Goal: Task Accomplishment & Management: Manage account settings

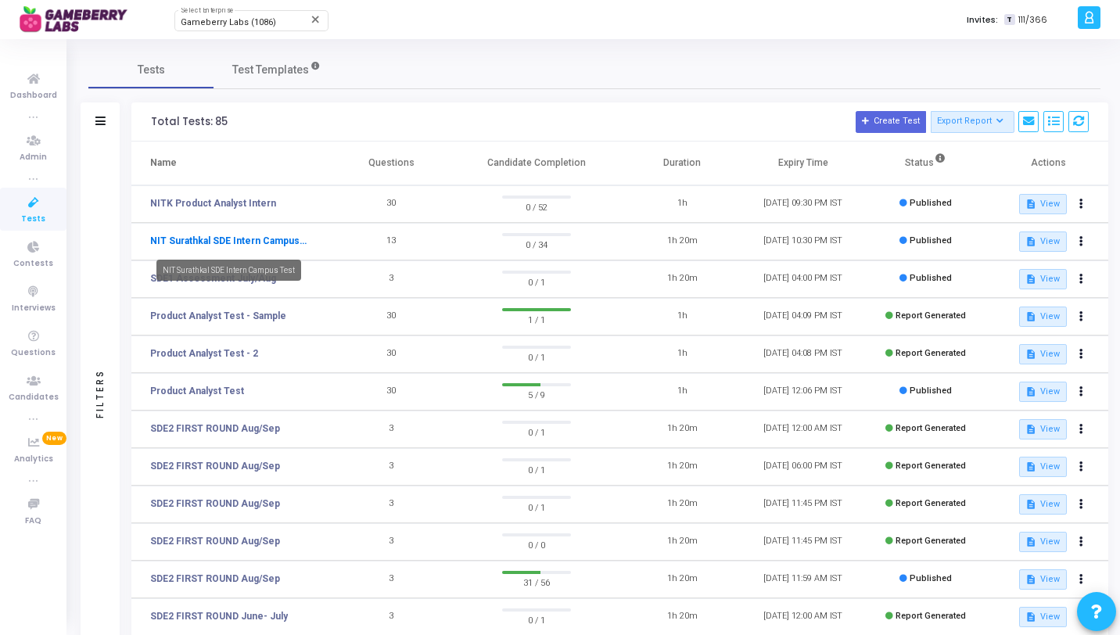
click at [257, 238] on link "NIT Surathkal SDE Intern Campus Test" at bounding box center [228, 241] width 156 height 14
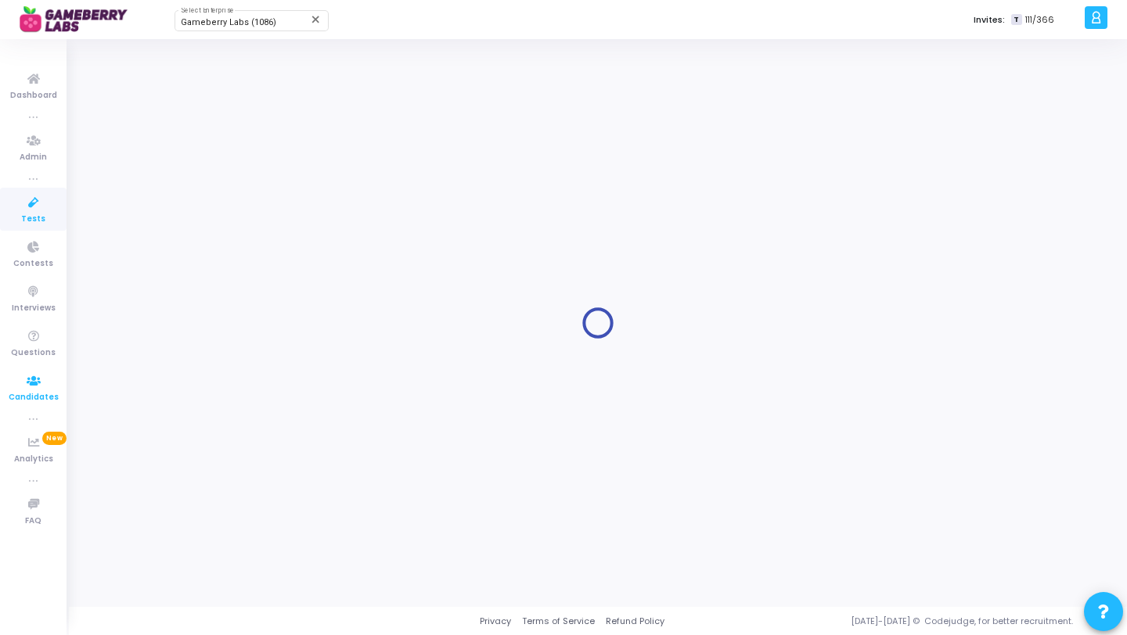
click at [36, 376] on icon at bounding box center [33, 382] width 33 height 20
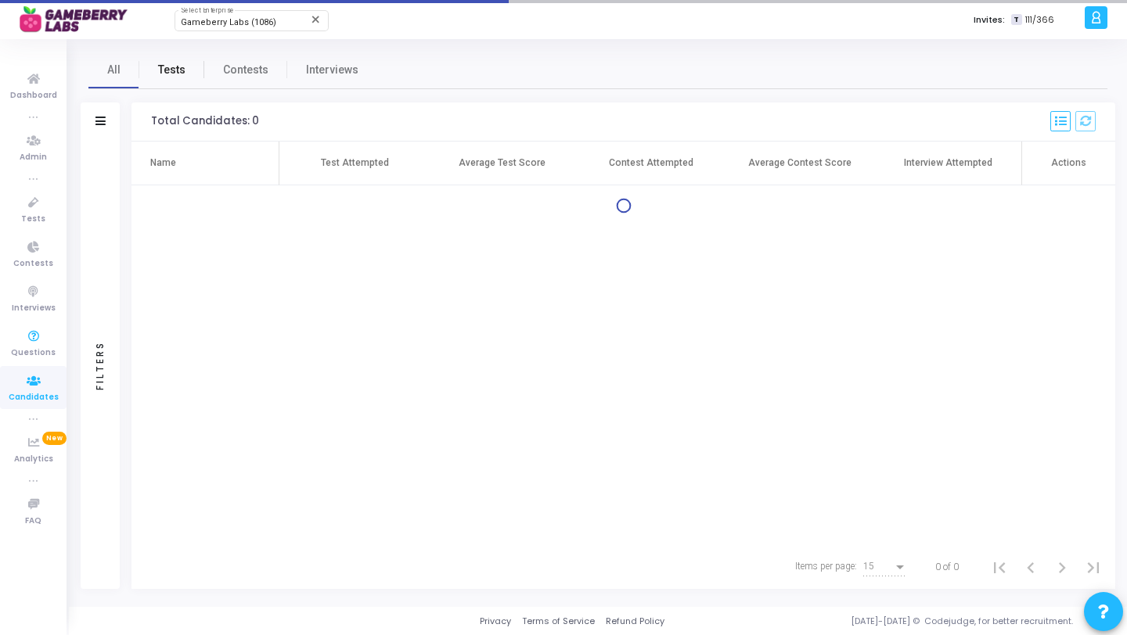
click at [174, 54] on link "Tests" at bounding box center [171, 70] width 65 height 38
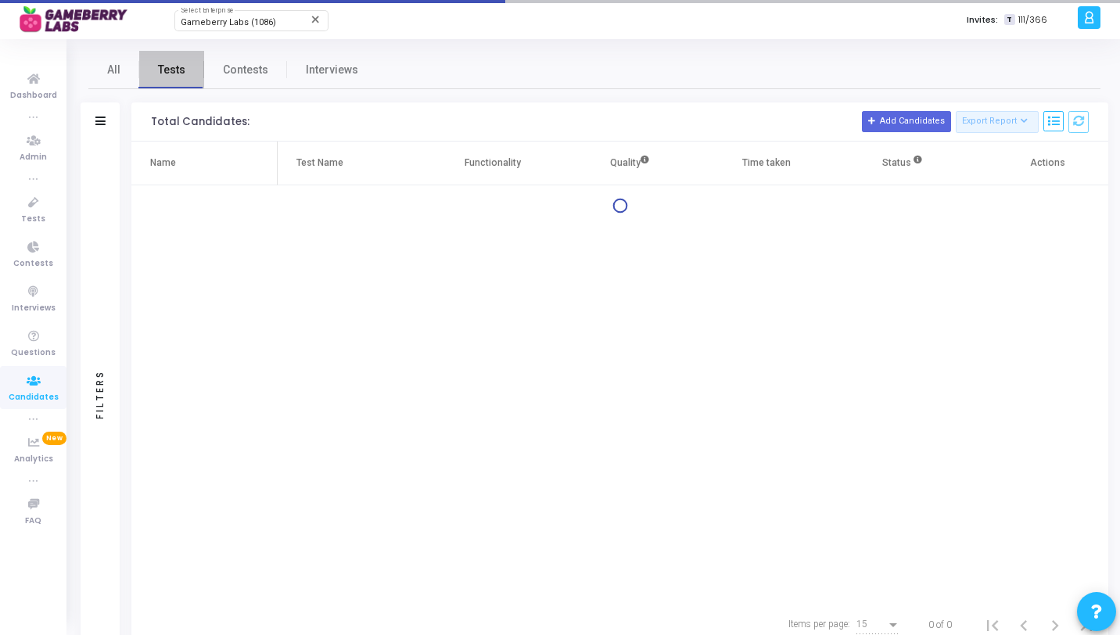
click at [174, 59] on link "Tests" at bounding box center [171, 70] width 65 height 38
click at [102, 122] on icon at bounding box center [100, 121] width 10 height 9
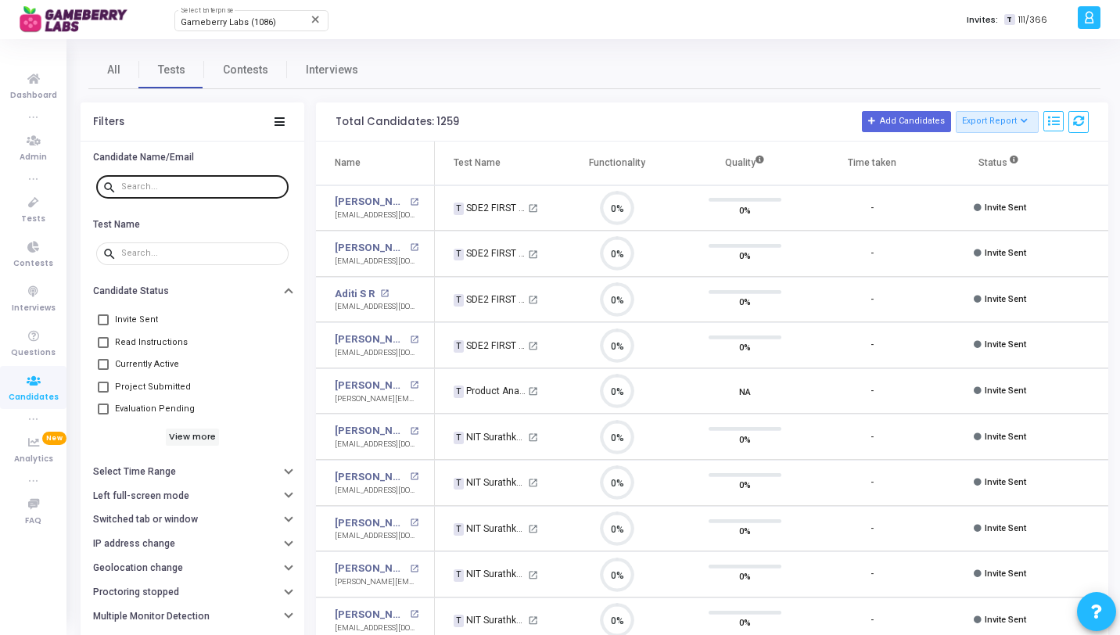
click at [142, 181] on div at bounding box center [201, 186] width 161 height 25
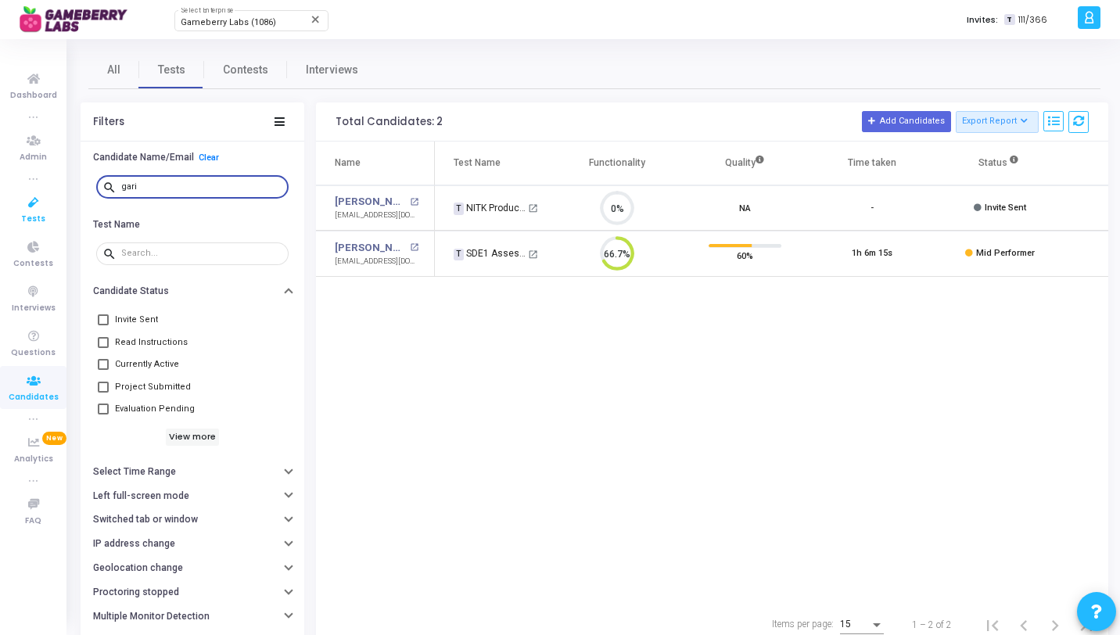
type input "gari"
click at [45, 212] on icon at bounding box center [33, 203] width 33 height 20
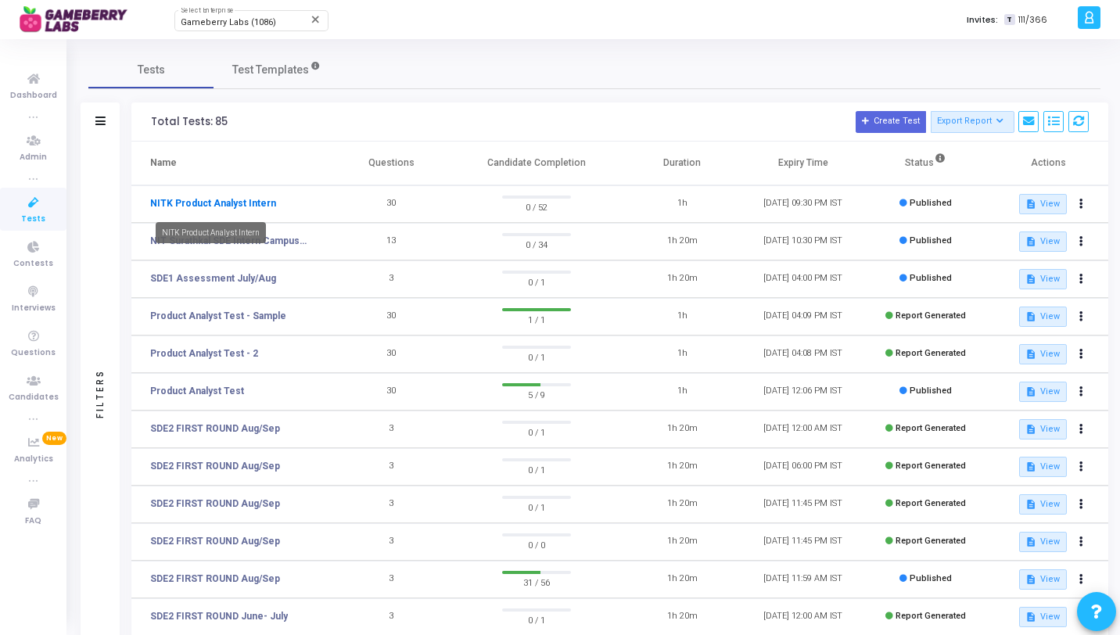
click at [247, 206] on link "NITK Product Analyst Intern" at bounding box center [213, 203] width 126 height 14
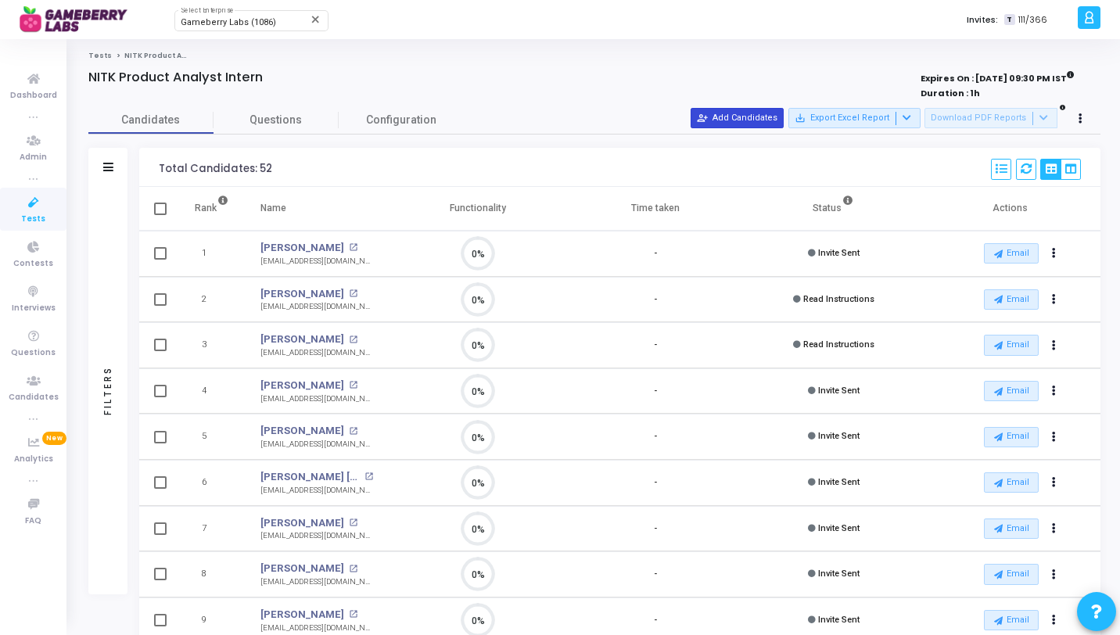
click at [771, 117] on button "person_add_alt Add Candidates" at bounding box center [737, 118] width 93 height 20
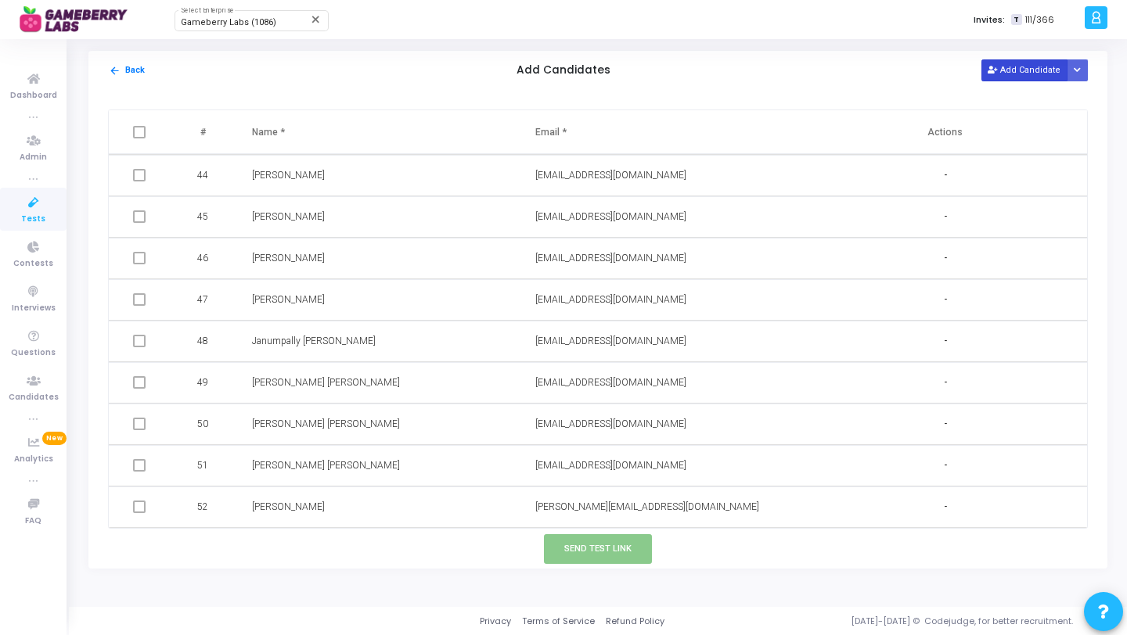
click at [1017, 67] on button "Add Candidate" at bounding box center [1024, 69] width 86 height 21
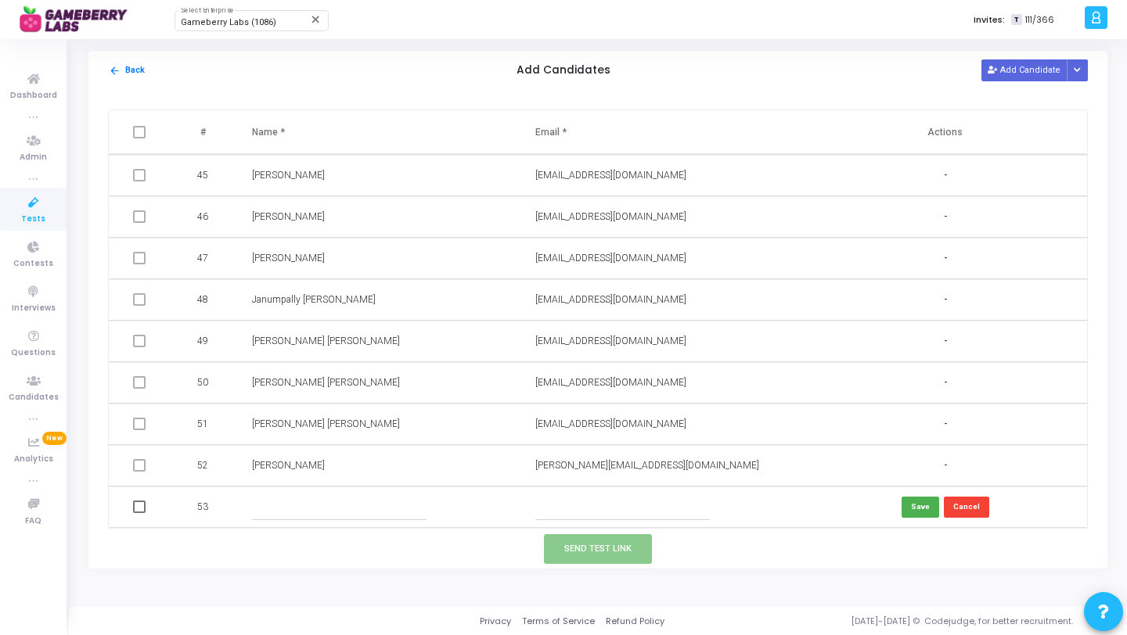
click at [344, 499] on input "text" at bounding box center [339, 507] width 174 height 26
drag, startPoint x: 325, startPoint y: 183, endPoint x: 246, endPoint y: 173, distance: 78.9
click at [246, 173] on td "[PERSON_NAME]" at bounding box center [377, 175] width 283 height 41
copy span "[PERSON_NAME]"
click at [283, 504] on input "text" at bounding box center [339, 507] width 174 height 26
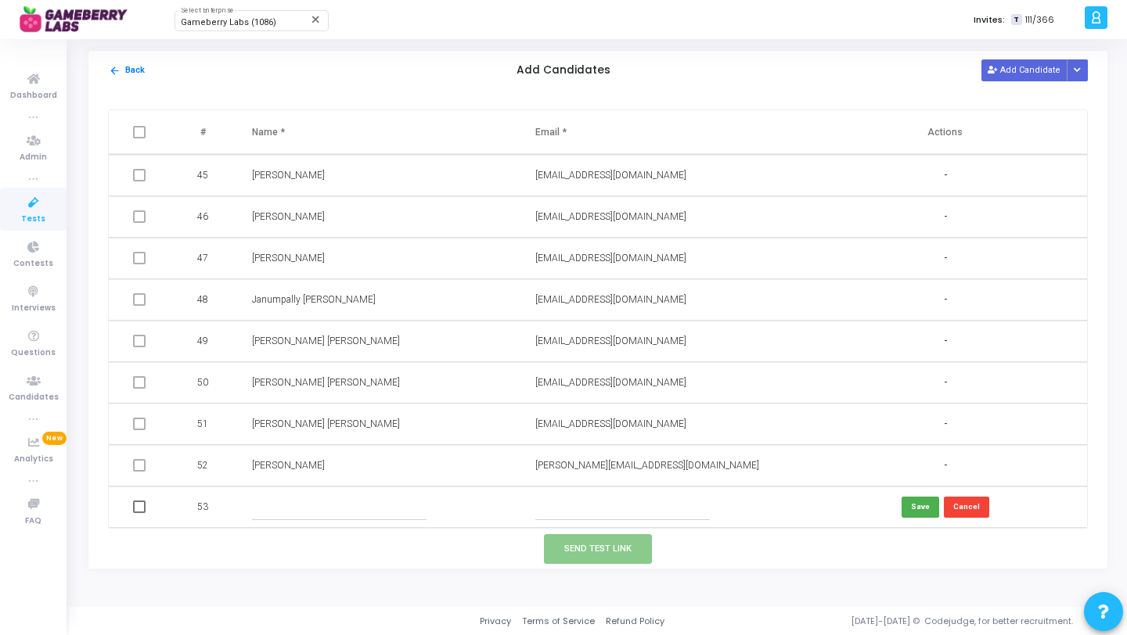
paste input "[PERSON_NAME]"
type input "[PERSON_NAME]"
click at [563, 513] on input "text" at bounding box center [622, 507] width 174 height 26
type input "[EMAIL_ADDRESS][DOMAIN_NAME]"
click at [904, 508] on button "Save" at bounding box center [920, 507] width 38 height 21
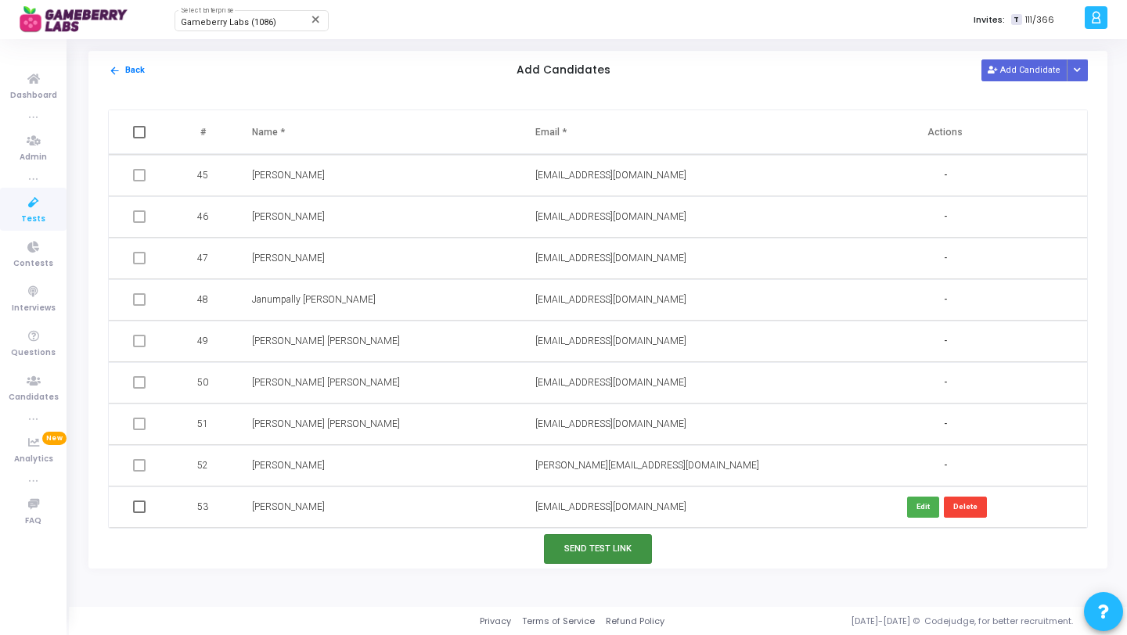
click at [621, 552] on button "Send Test Link" at bounding box center [598, 548] width 108 height 29
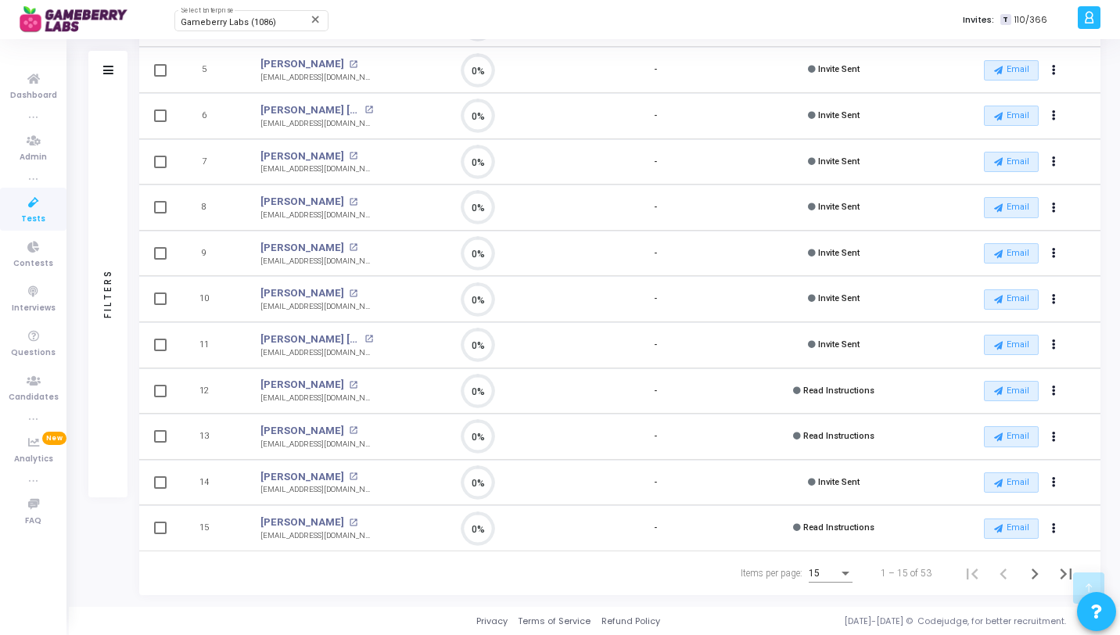
click at [839, 579] on div "15" at bounding box center [831, 570] width 44 height 26
click at [836, 569] on span "50" at bounding box center [832, 565] width 44 height 28
click at [1038, 571] on icon "Next page" at bounding box center [1035, 574] width 22 height 22
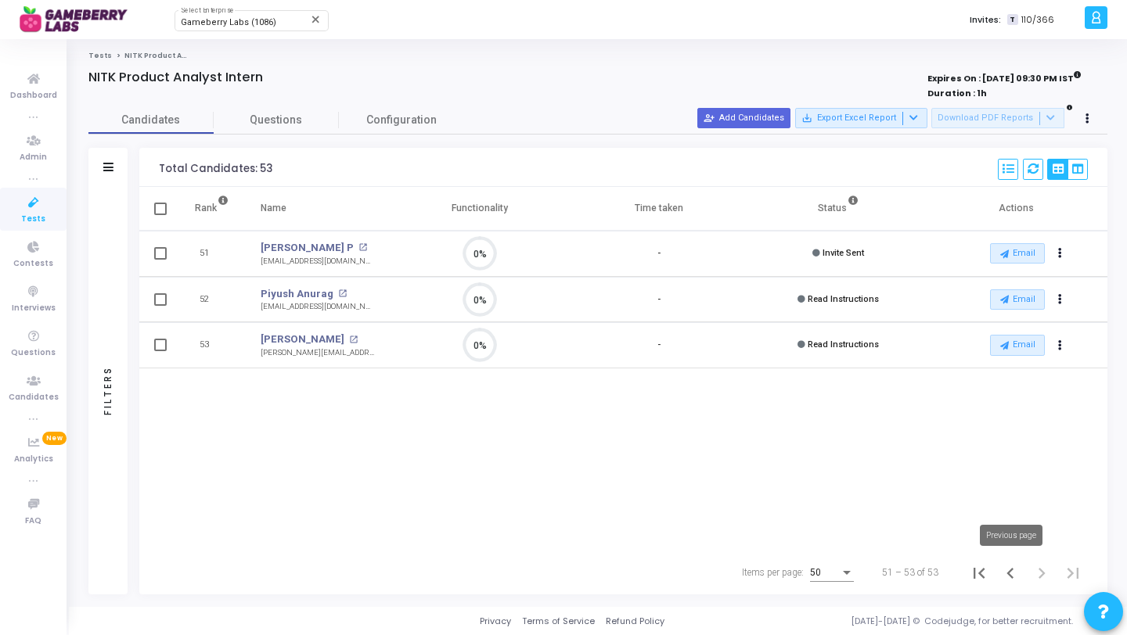
click at [1010, 570] on icon "Previous page" at bounding box center [1009, 573] width 7 height 11
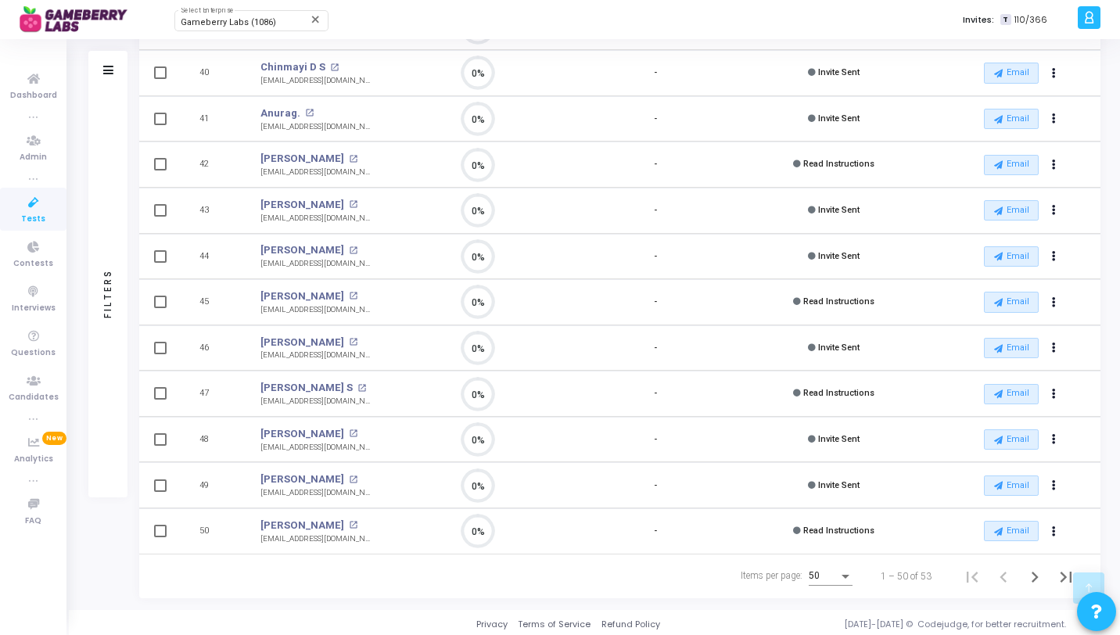
click at [817, 577] on span "50" at bounding box center [814, 575] width 11 height 11
click at [429, 568] on div at bounding box center [560, 317] width 1120 height 635
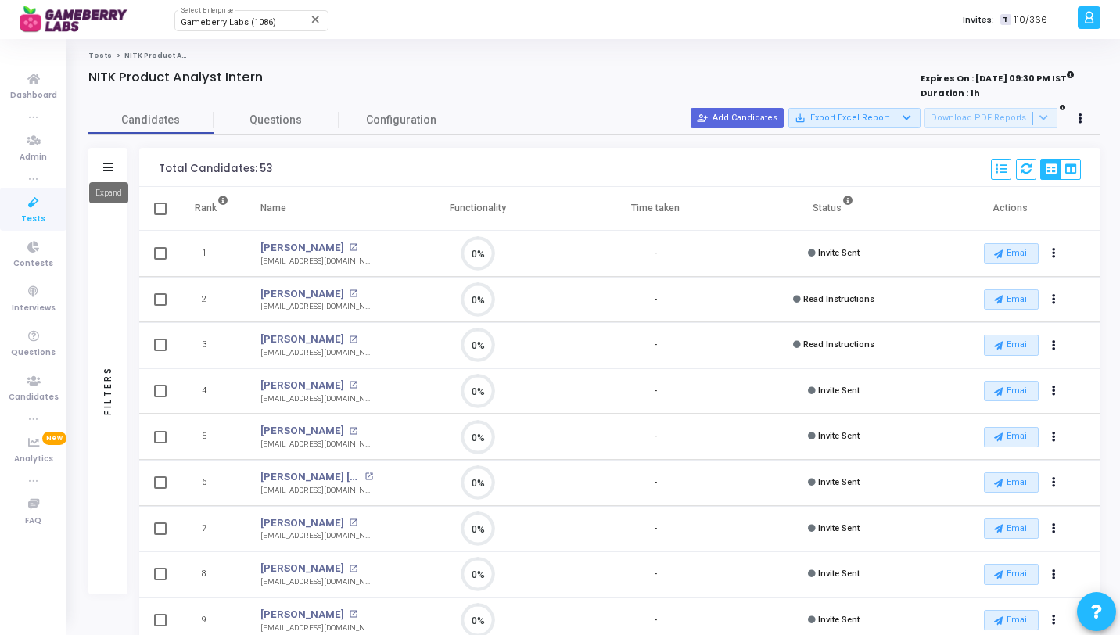
click at [112, 167] on icon at bounding box center [108, 167] width 10 height 9
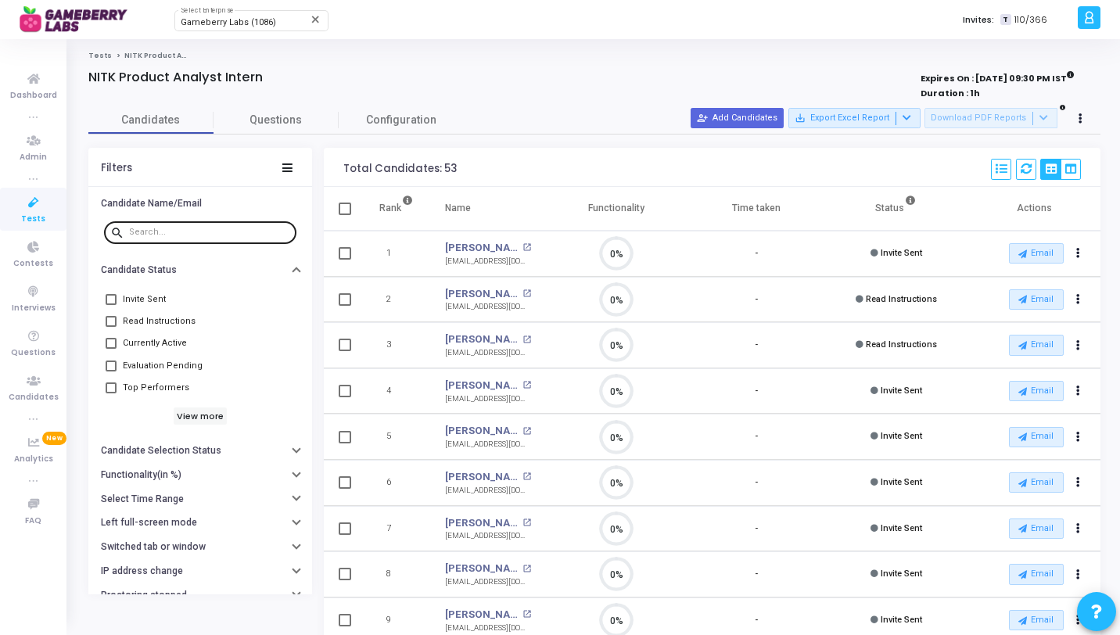
click at [168, 241] on div at bounding box center [209, 231] width 161 height 25
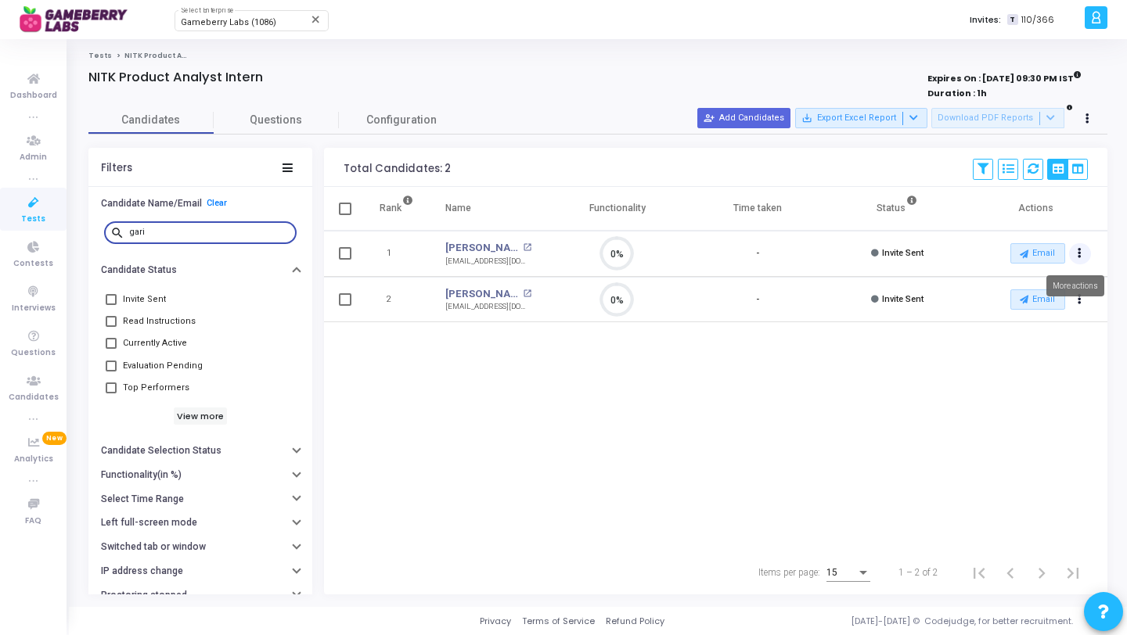
type input "gari"
click at [1084, 251] on button "Actions" at bounding box center [1080, 254] width 22 height 22
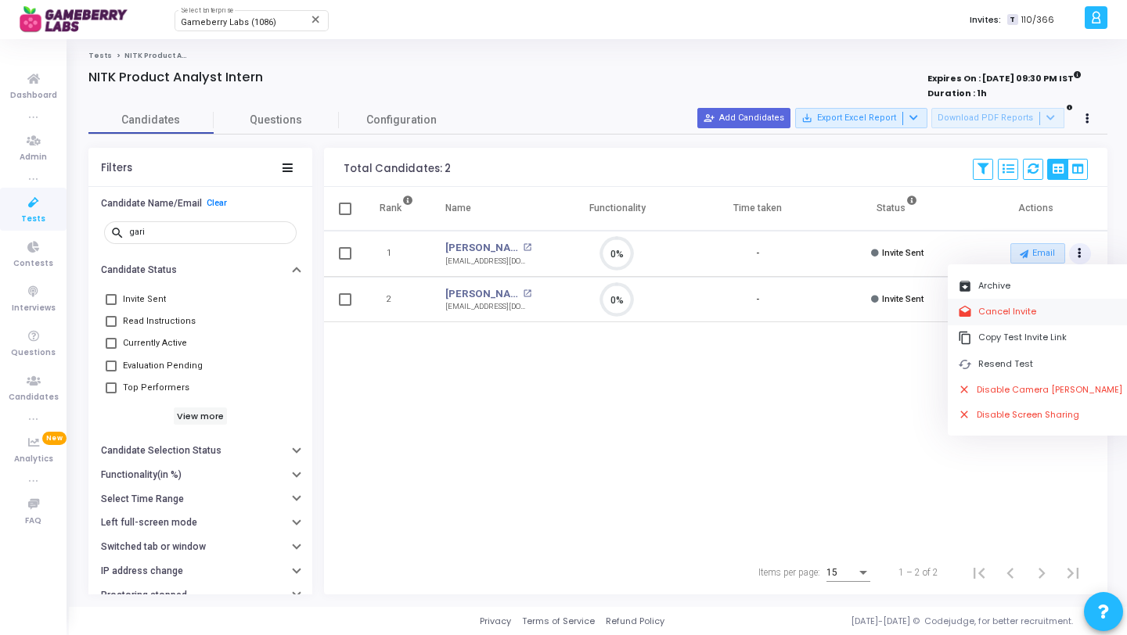
click at [1038, 307] on button "drafts Cancel Invite" at bounding box center [1039, 312] width 185 height 26
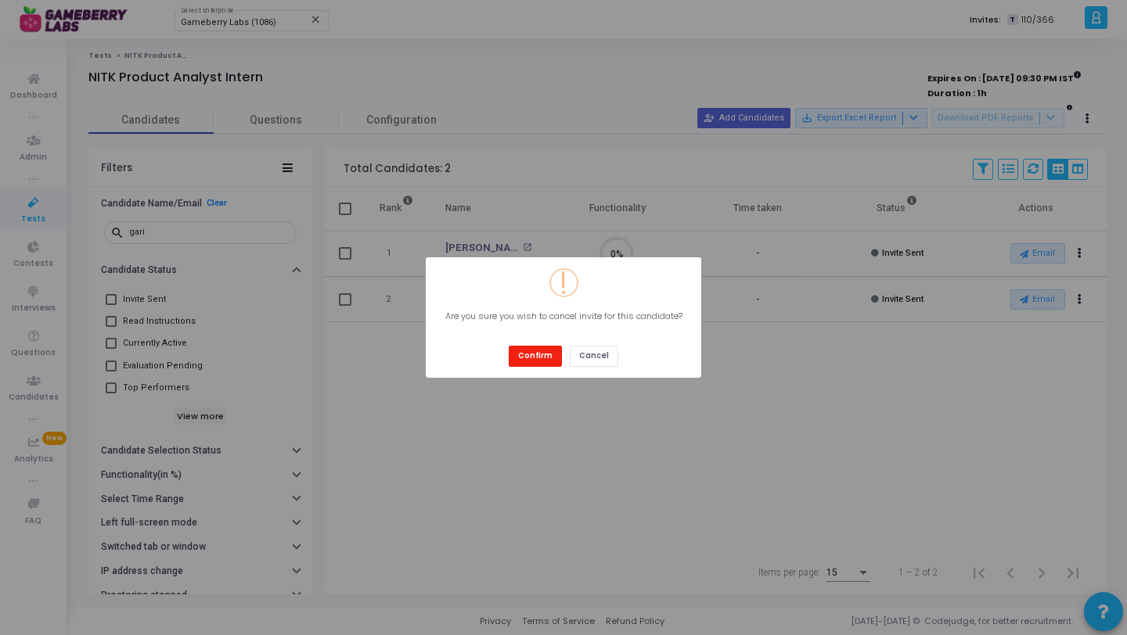
click at [534, 352] on button "Confirm" at bounding box center [534, 356] width 53 height 21
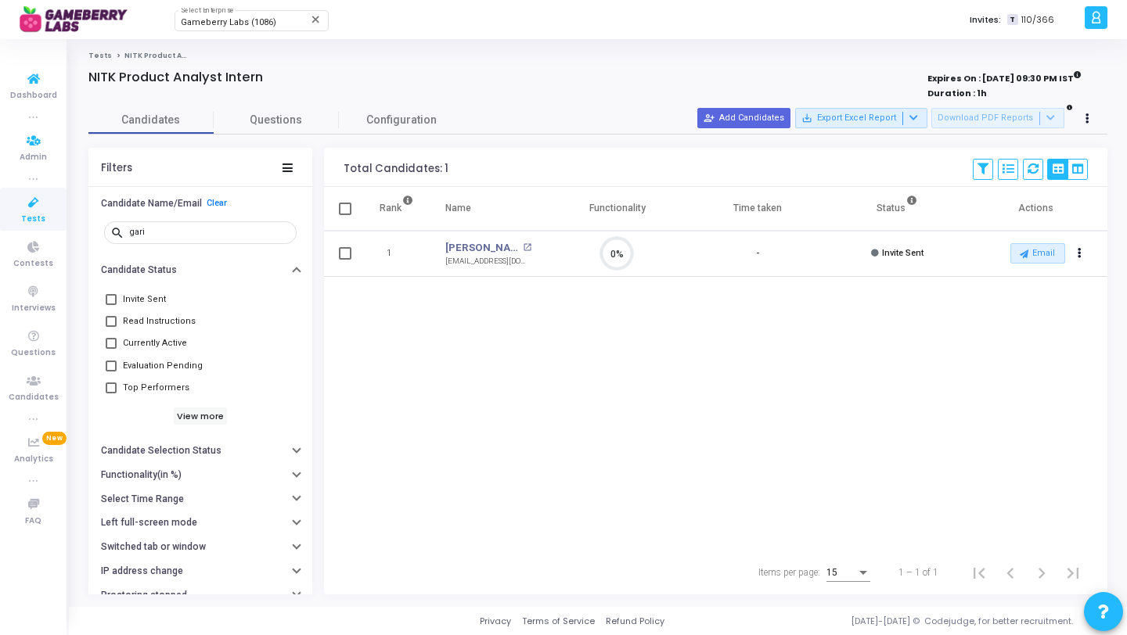
click at [29, 221] on span "Tests" at bounding box center [33, 219] width 24 height 13
